Goal: Use online tool/utility: Use online tool/utility

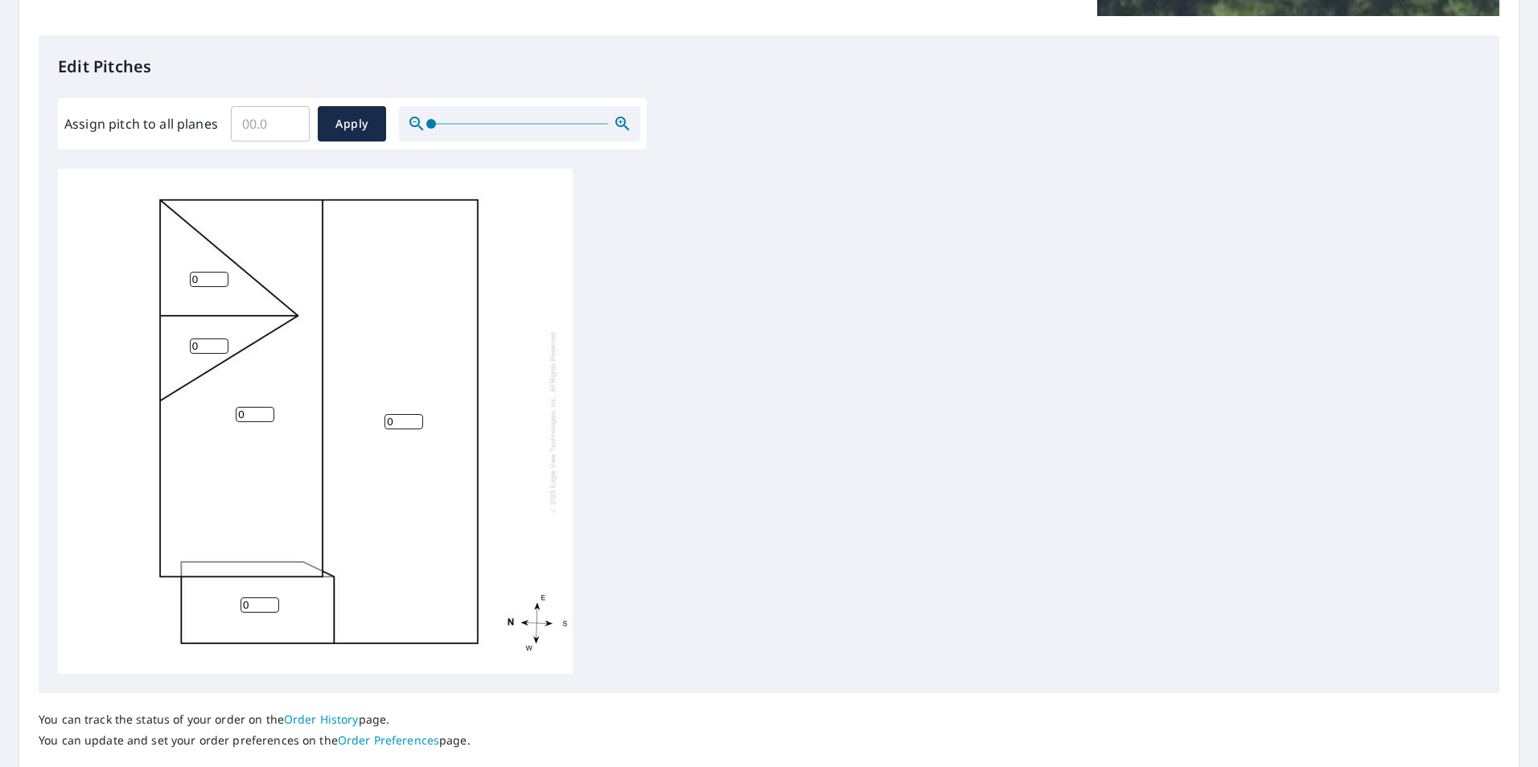
scroll to position [402, 0]
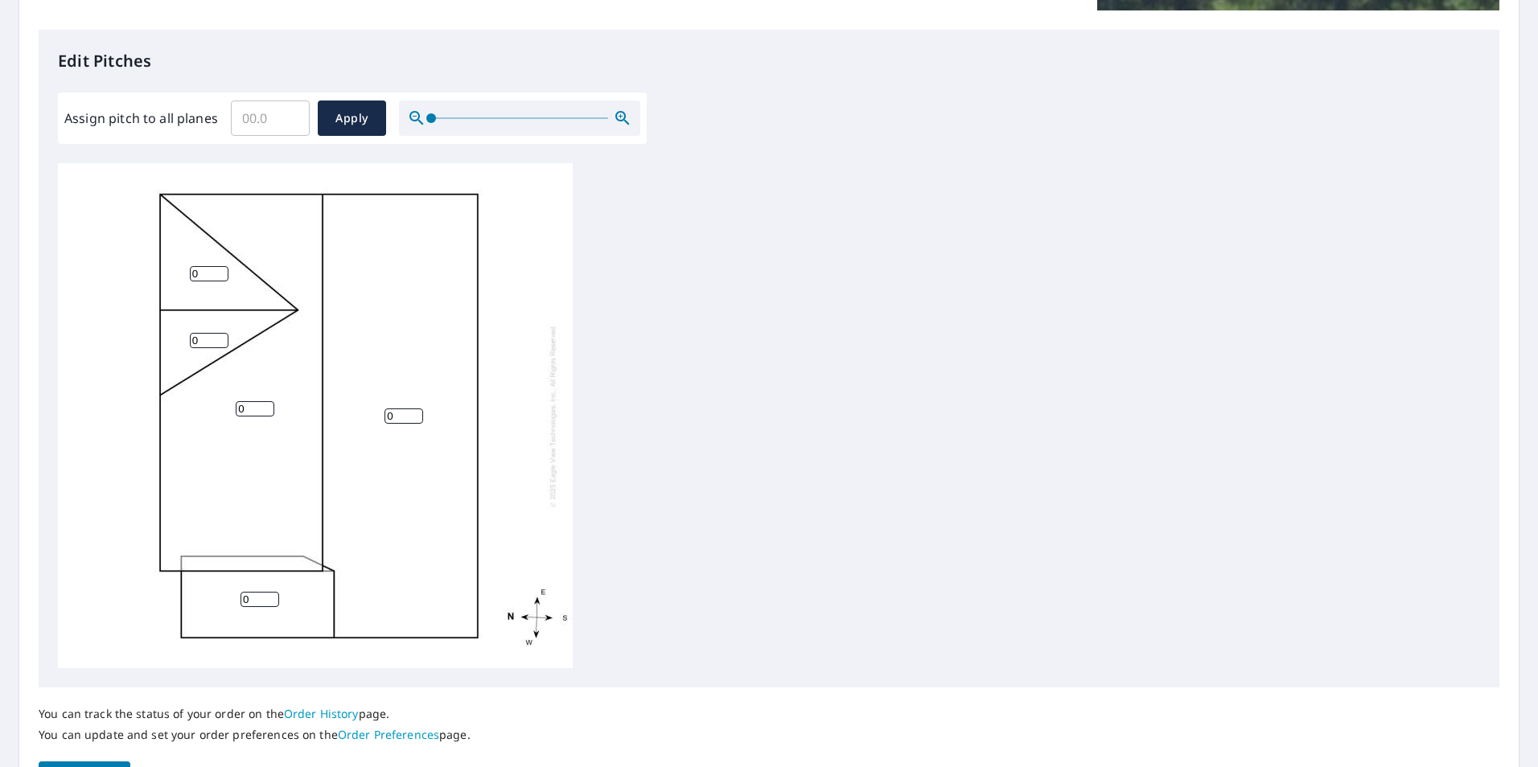
click at [251, 409] on input "0" at bounding box center [255, 408] width 39 height 15
drag, startPoint x: 251, startPoint y: 409, endPoint x: 207, endPoint y: 409, distance: 44.2
click at [208, 409] on div "0 0 0 0 0" at bounding box center [315, 415] width 515 height 505
type input "7"
drag, startPoint x: 396, startPoint y: 415, endPoint x: 357, endPoint y: 413, distance: 38.6
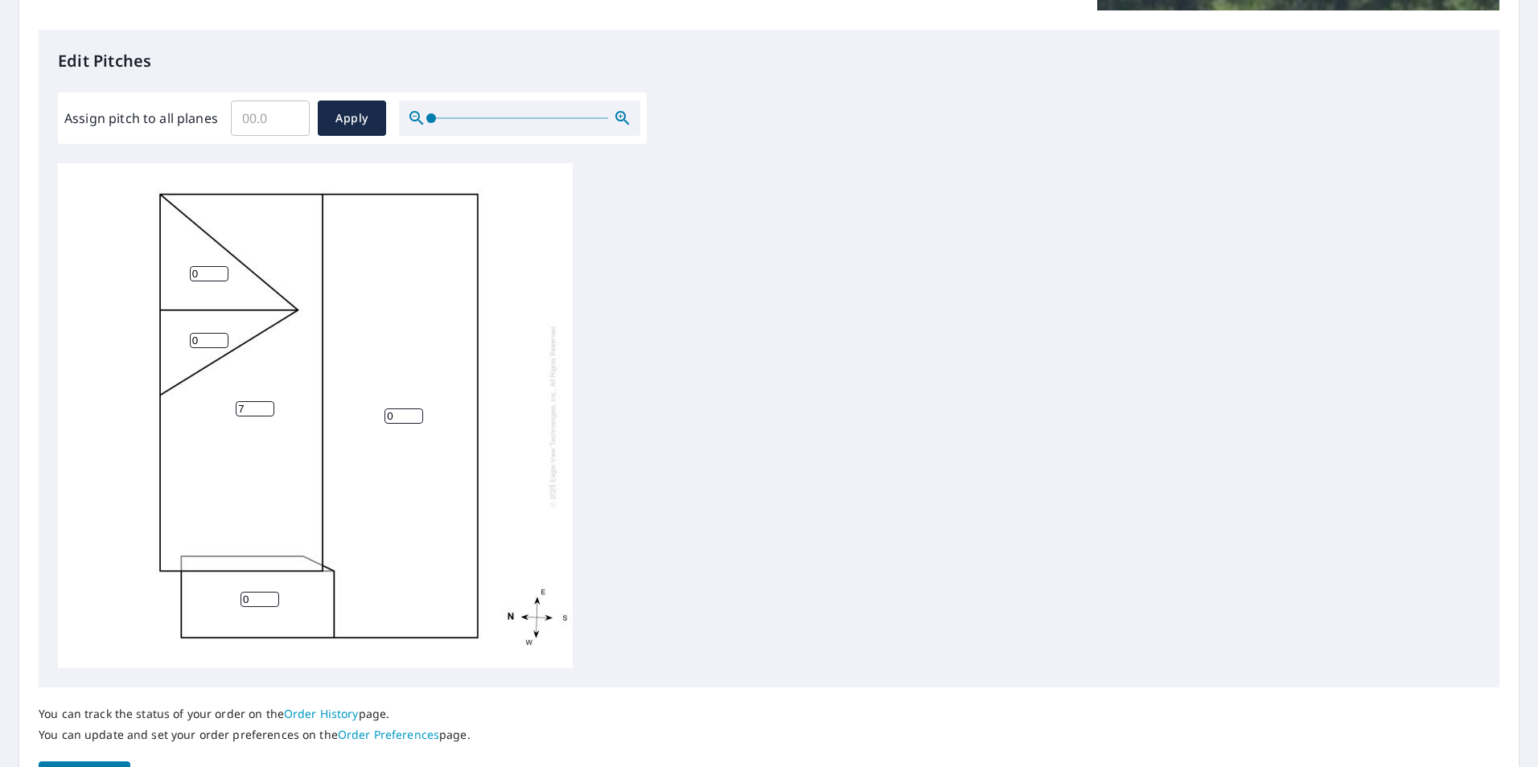
click at [358, 414] on div "0 7 0 0 0" at bounding box center [315, 415] width 515 height 505
type input "7"
drag, startPoint x: 251, startPoint y: 596, endPoint x: 191, endPoint y: 596, distance: 59.5
click at [192, 597] on div "7 7 0 0 0" at bounding box center [315, 415] width 515 height 505
type input "7"
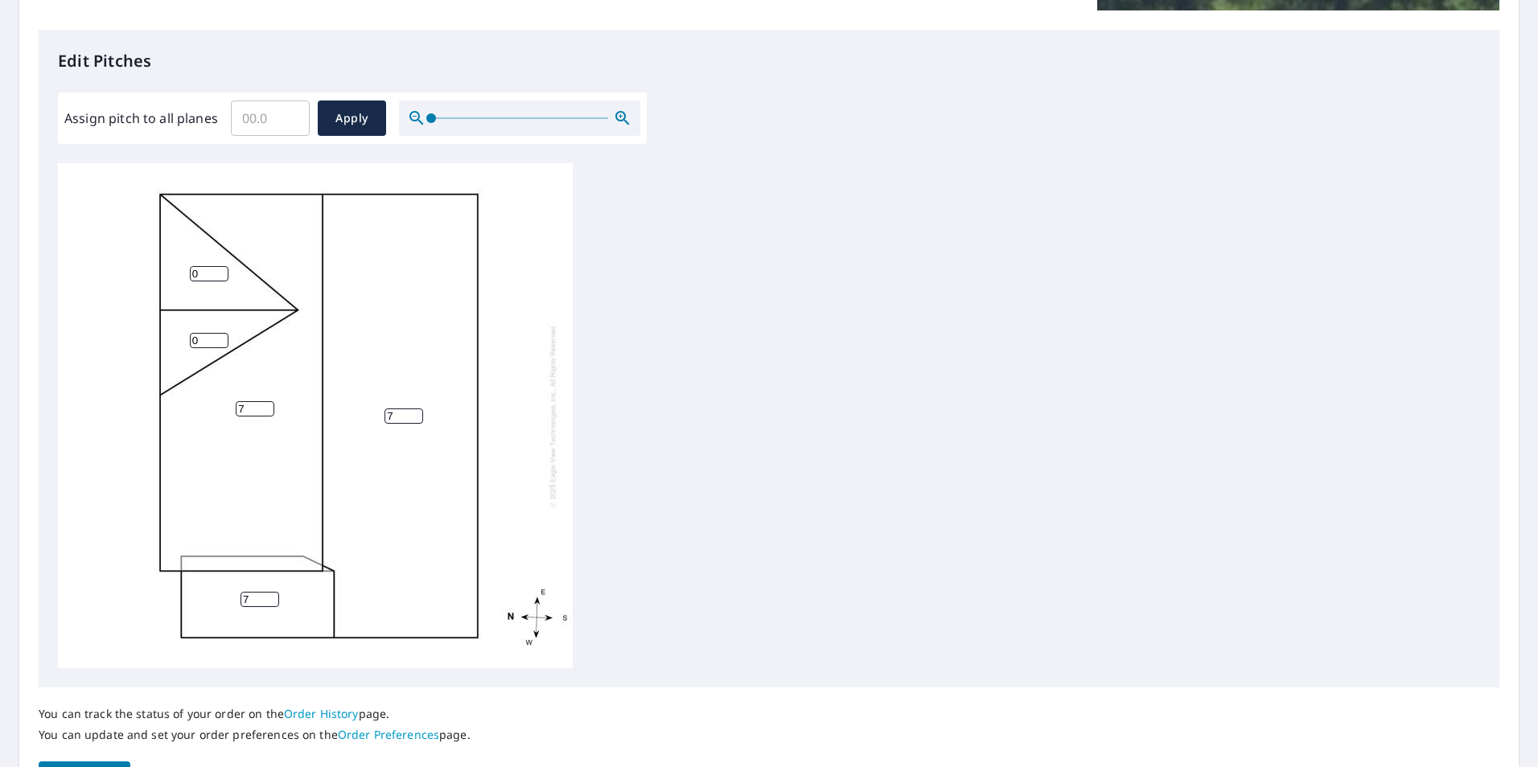
drag, startPoint x: 201, startPoint y: 338, endPoint x: 123, endPoint y: 346, distance: 78.4
click at [123, 347] on div "7 7 7 0 0" at bounding box center [315, 415] width 515 height 505
type input "9"
drag, startPoint x: 208, startPoint y: 271, endPoint x: 158, endPoint y: 282, distance: 51.0
click at [158, 282] on div "7 7 7 0 9" at bounding box center [315, 415] width 515 height 505
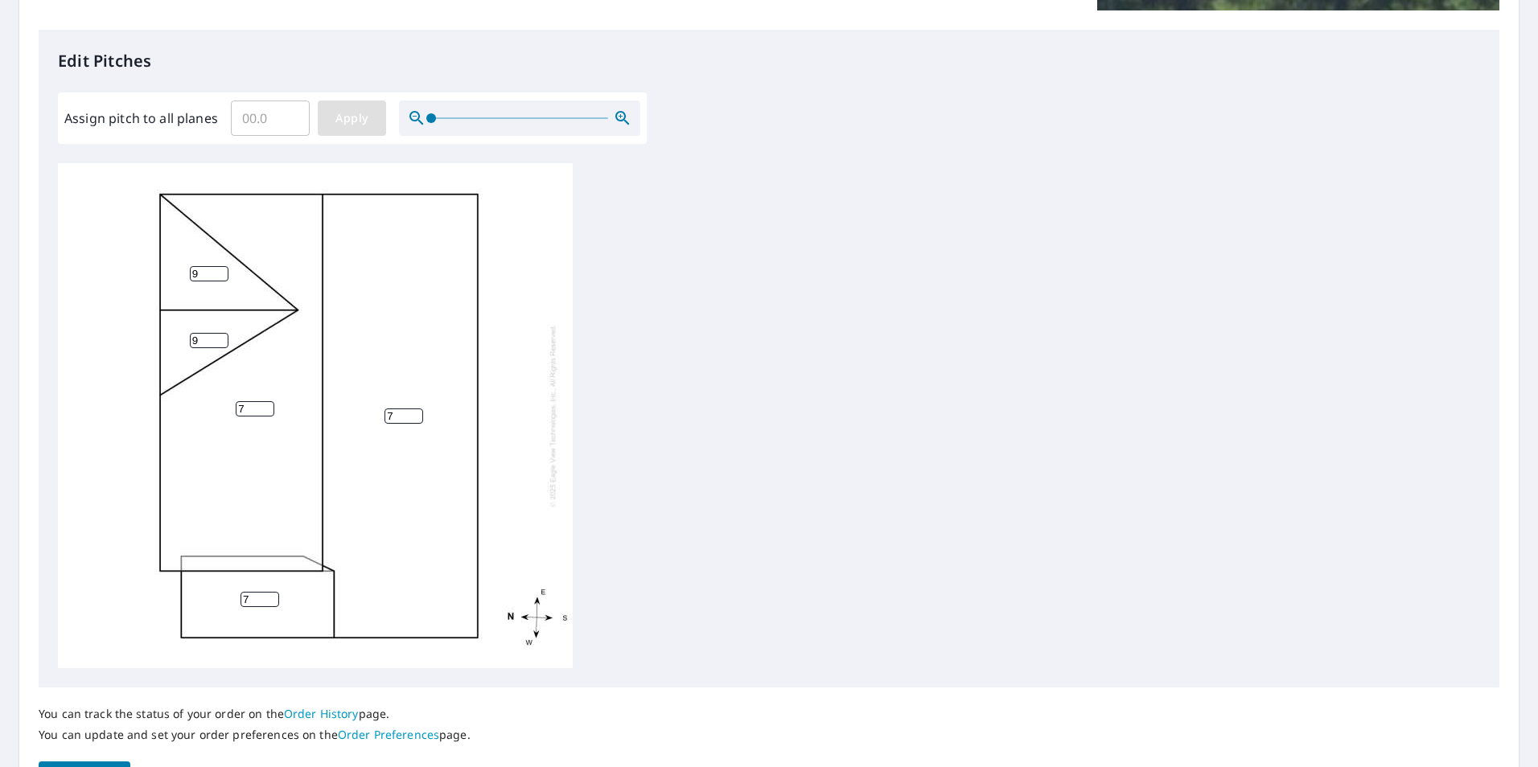
type input "9"
click at [355, 117] on span "Apply" at bounding box center [352, 119] width 43 height 20
click at [397, 405] on input "number" at bounding box center [403, 412] width 39 height 15
type input "7"
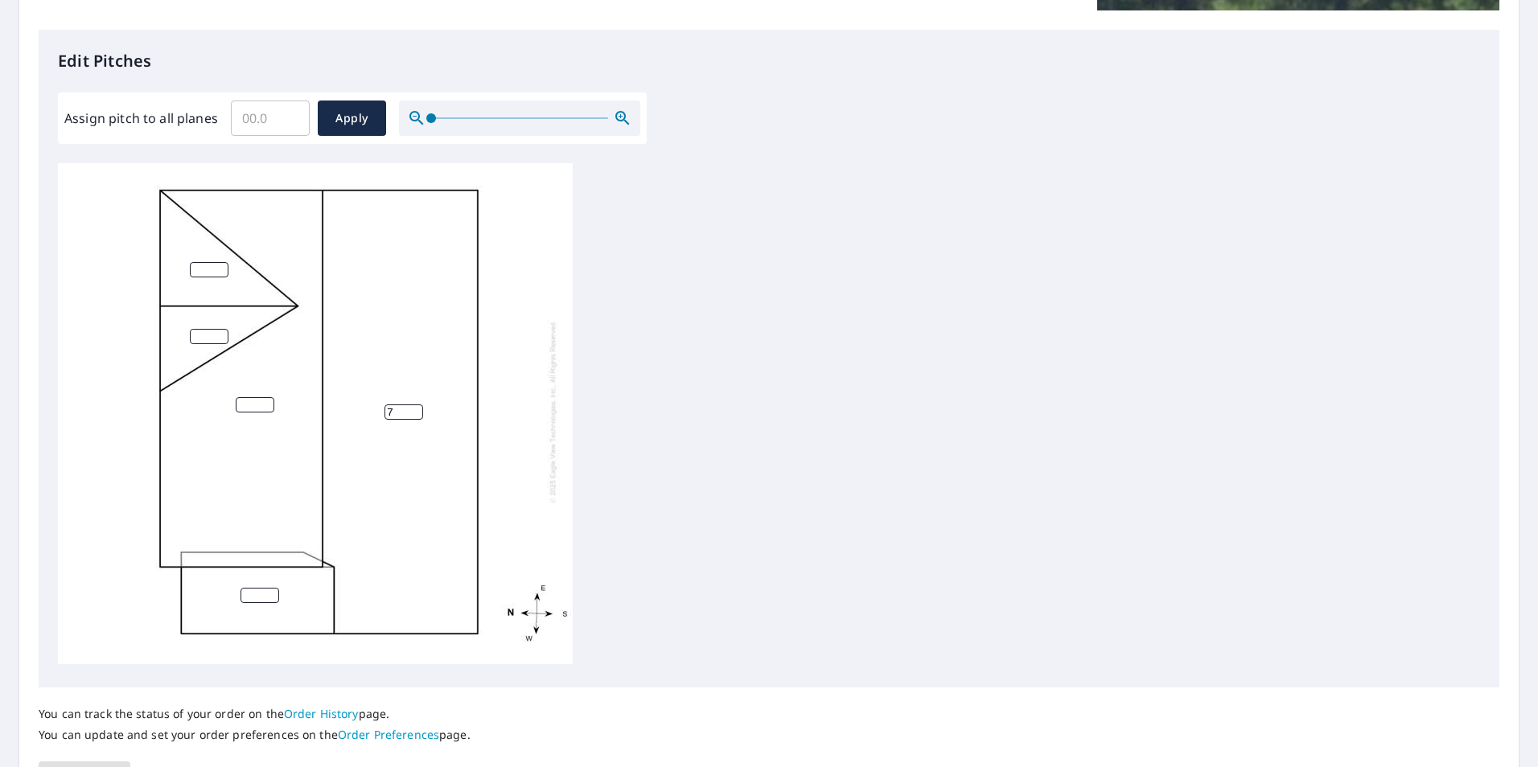
click at [261, 588] on input "number" at bounding box center [259, 595] width 39 height 15
type input "7"
click at [253, 397] on input "number" at bounding box center [255, 404] width 39 height 15
type input "7"
click at [201, 329] on input "number" at bounding box center [209, 336] width 39 height 15
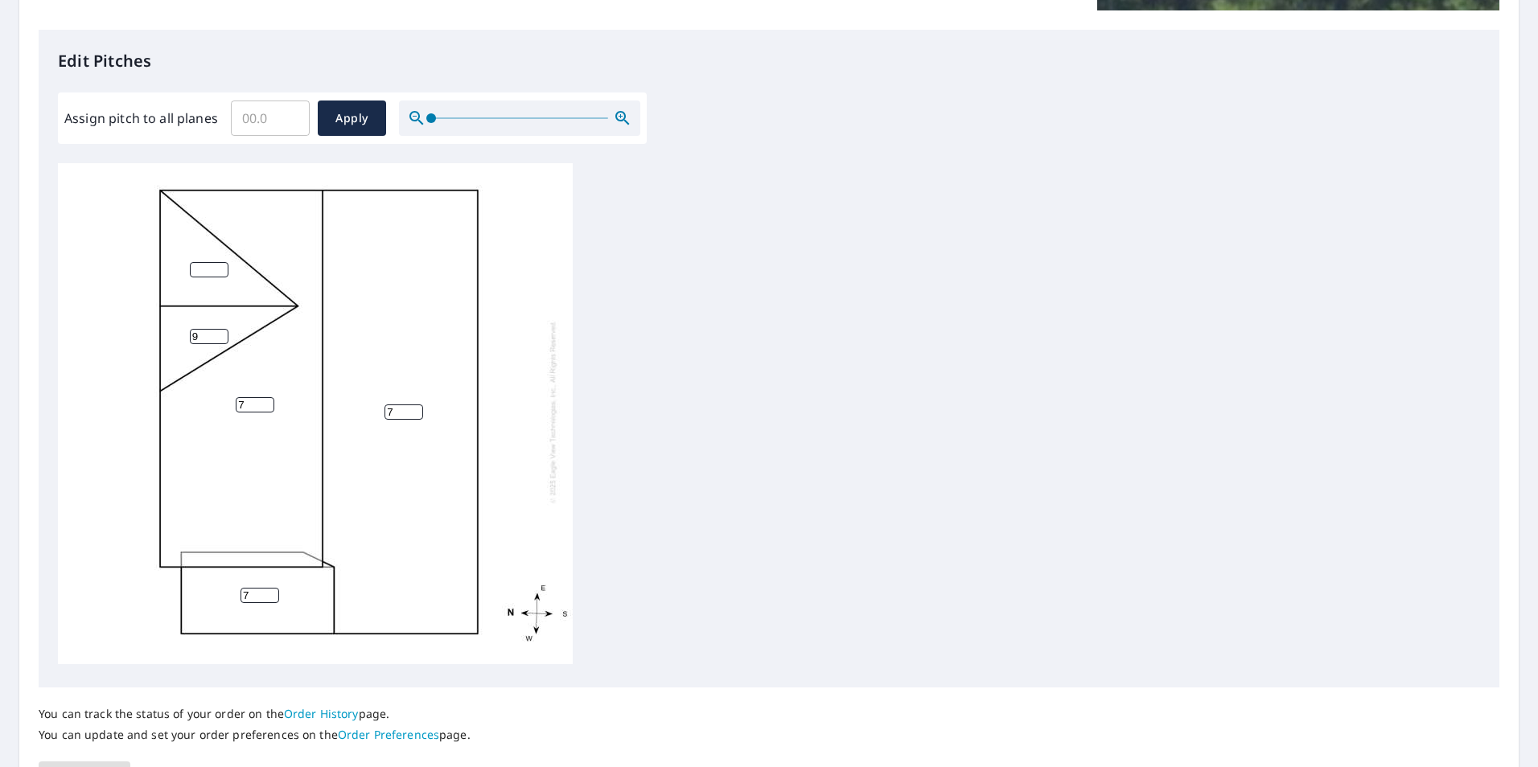
type input "9"
click at [213, 262] on input "1" at bounding box center [209, 269] width 39 height 15
drag, startPoint x: 208, startPoint y: 254, endPoint x: 84, endPoint y: 260, distance: 124.8
click at [84, 260] on div "7 7 7 19 9" at bounding box center [315, 411] width 515 height 505
type input "9"
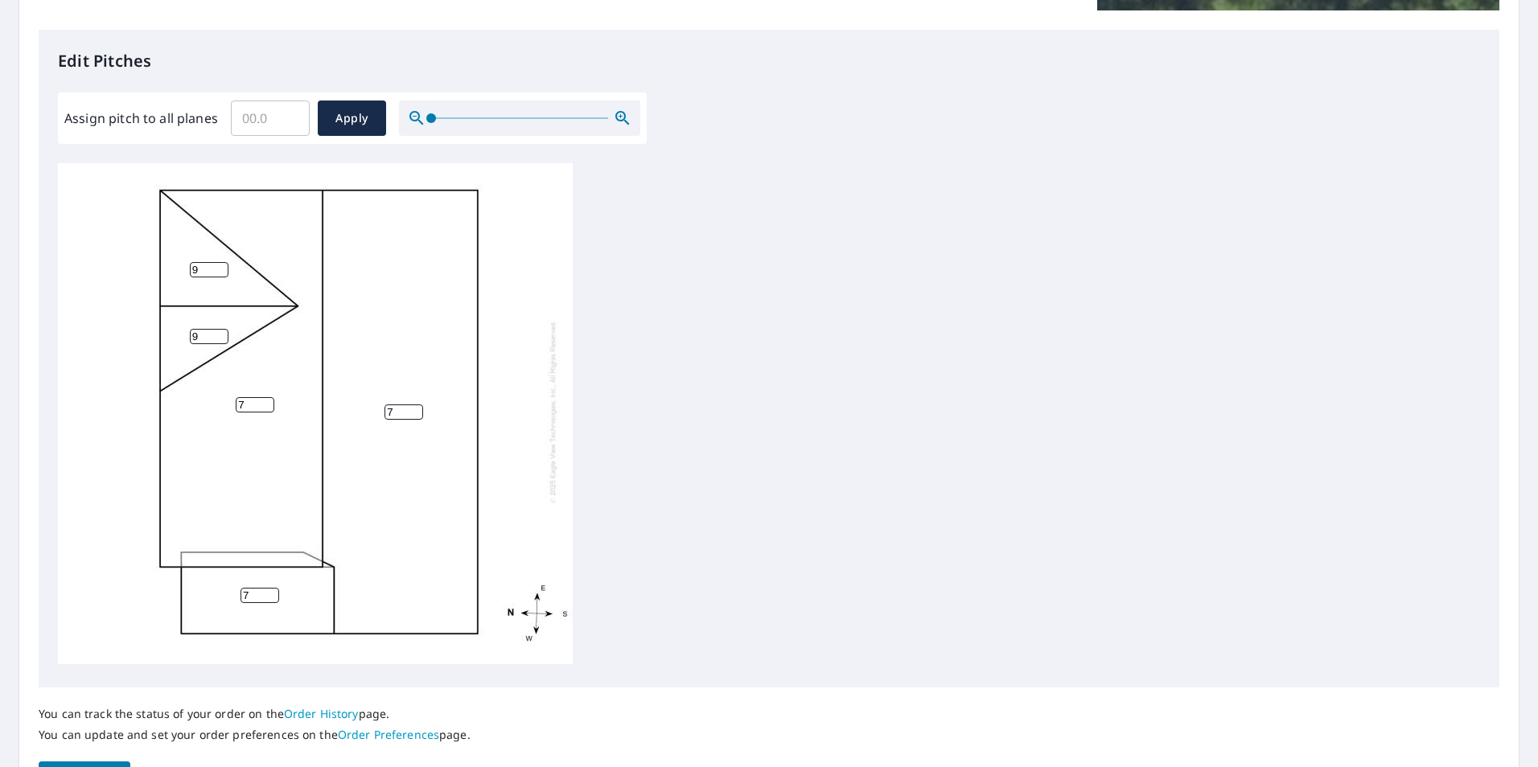
click at [718, 249] on div "7 7 7 9 9" at bounding box center [769, 415] width 1422 height 505
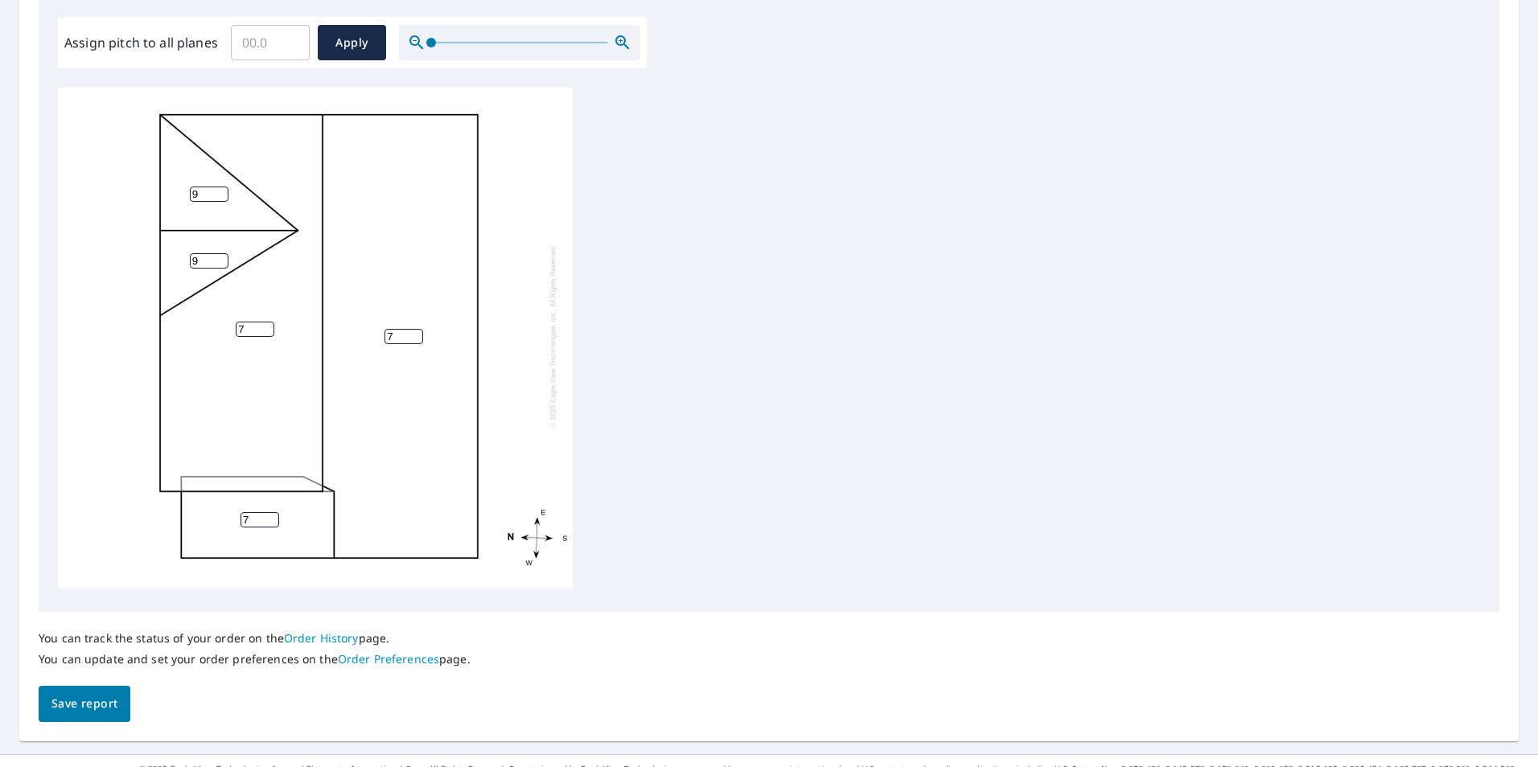
scroll to position [506, 0]
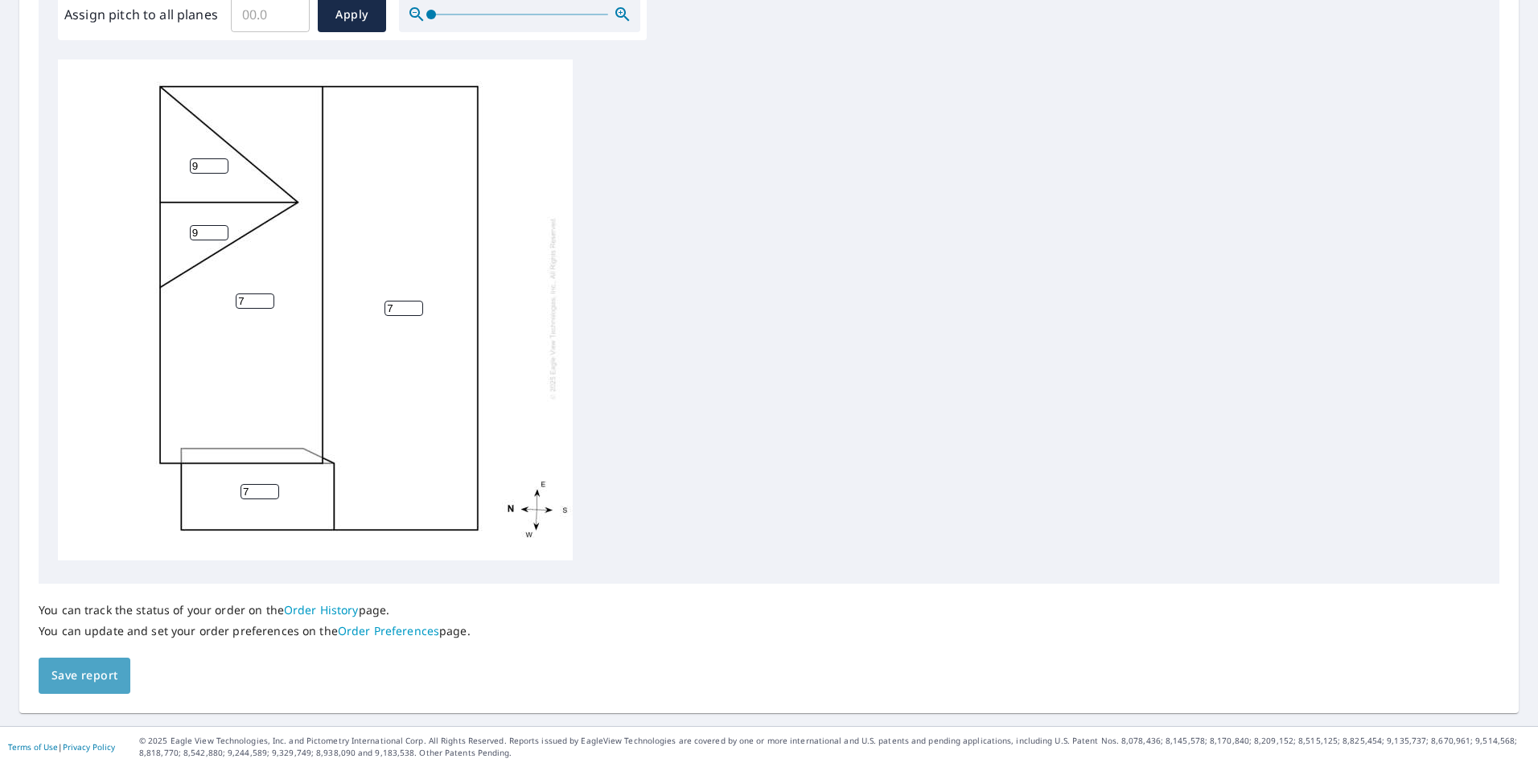
click at [97, 681] on span "Save report" at bounding box center [84, 676] width 66 height 20
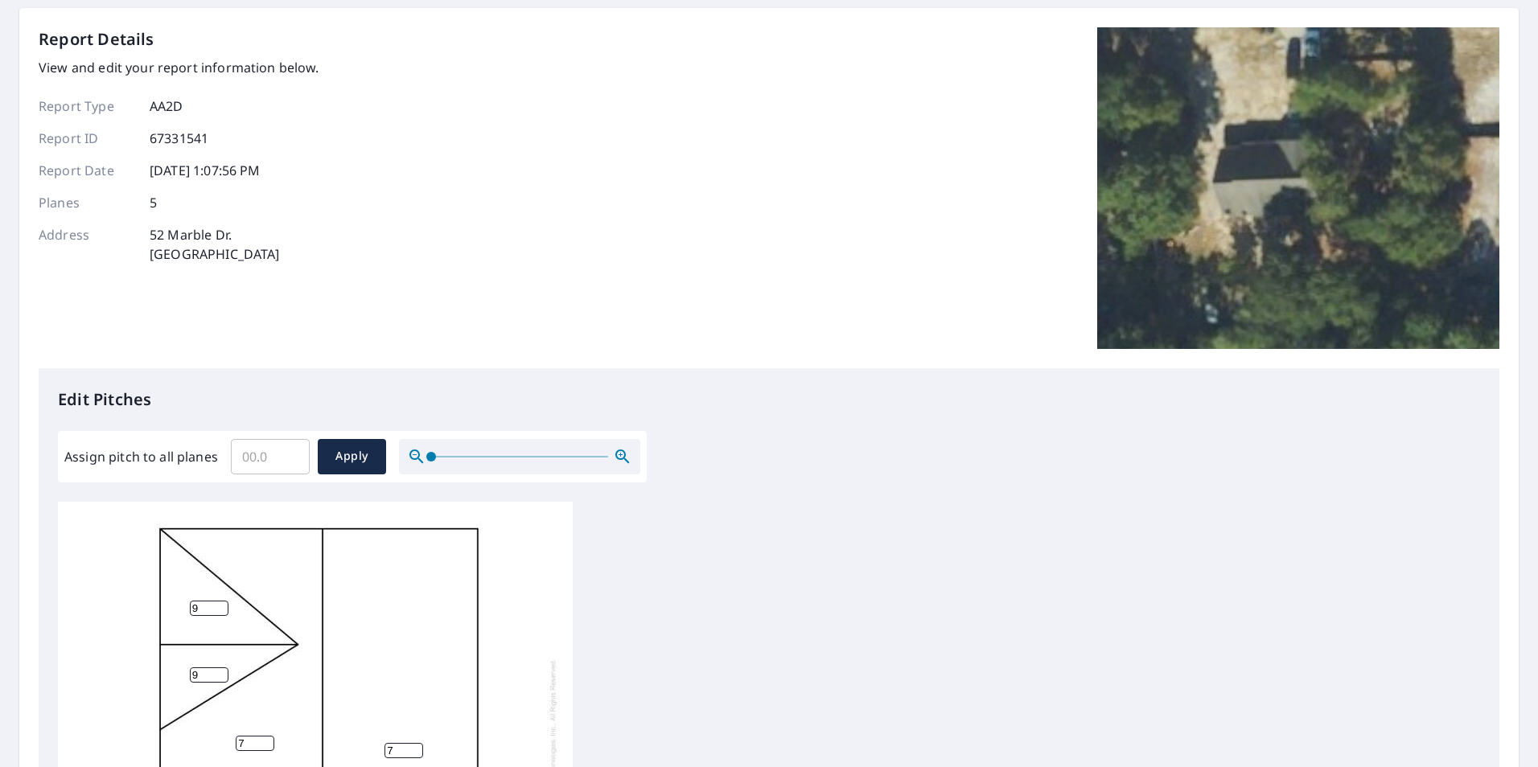
scroll to position [0, 0]
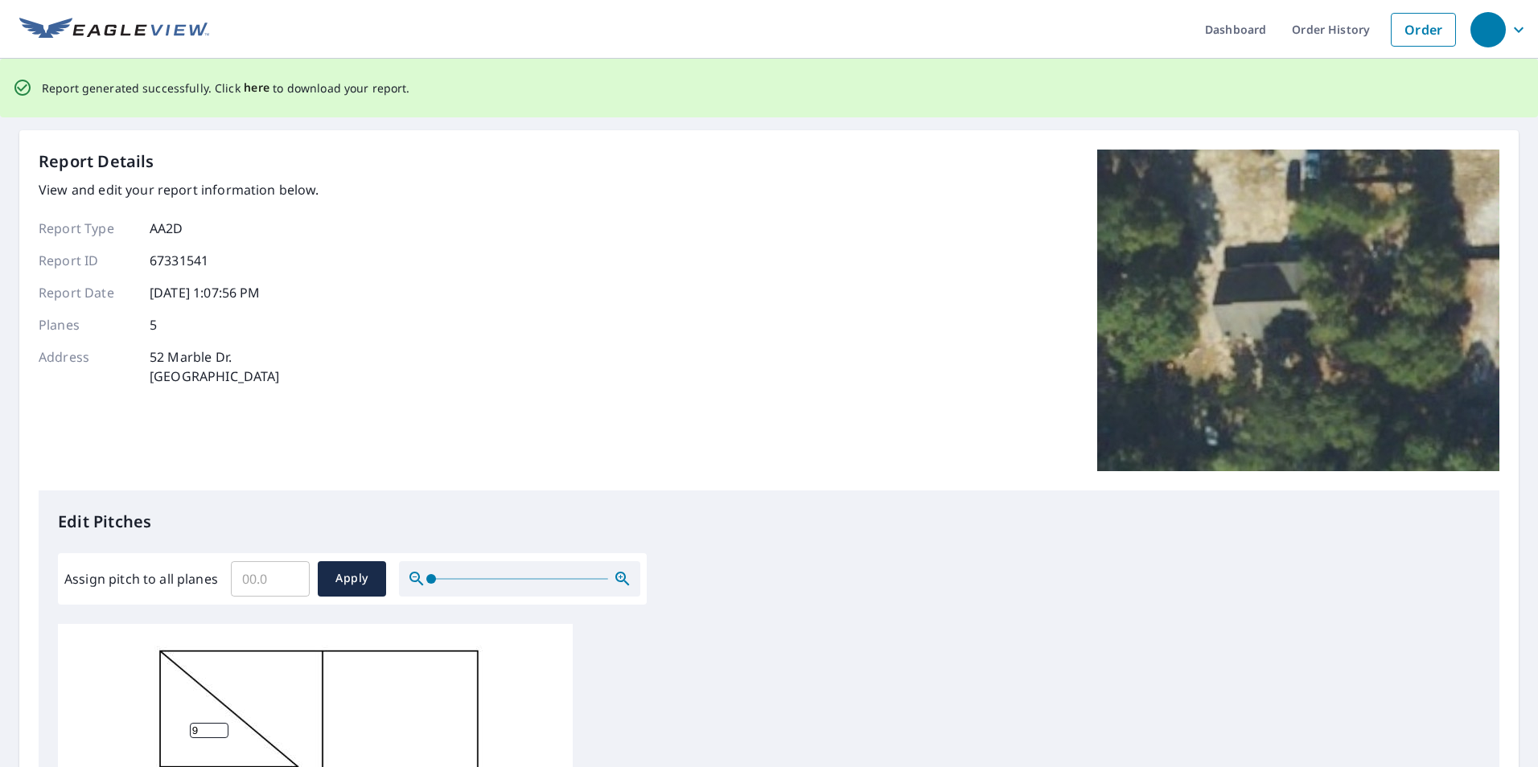
click at [253, 87] on span "here" at bounding box center [257, 88] width 27 height 20
